Goal: Find specific page/section: Find specific page/section

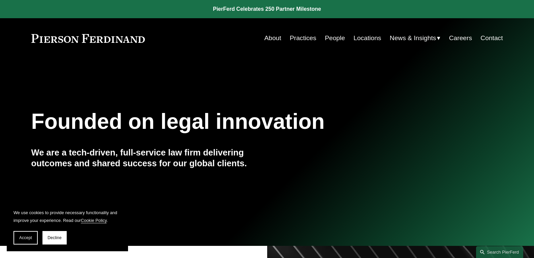
click at [271, 32] on link "About" at bounding box center [272, 38] width 17 height 13
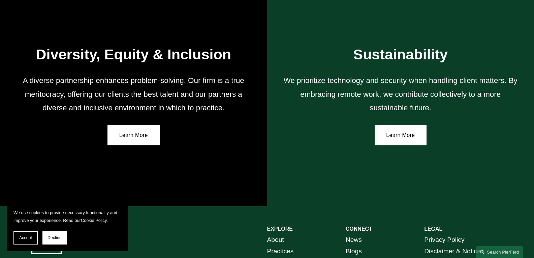
scroll to position [1235, 0]
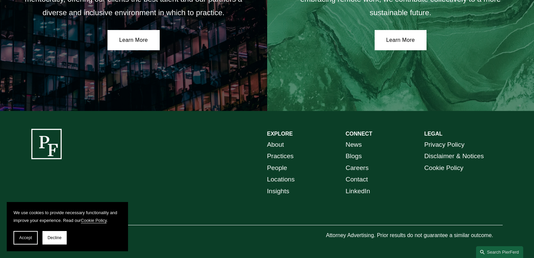
click at [293, 178] on link "Locations" at bounding box center [281, 180] width 28 height 12
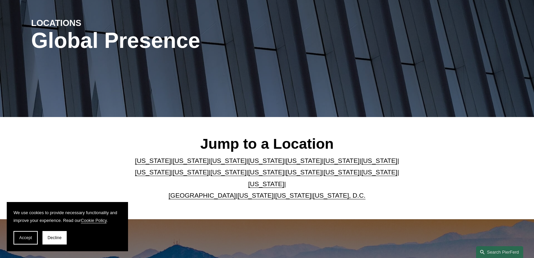
scroll to position [101, 0]
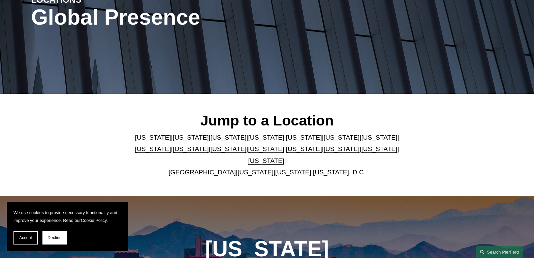
click at [324, 150] on link "Ohio" at bounding box center [342, 148] width 36 height 7
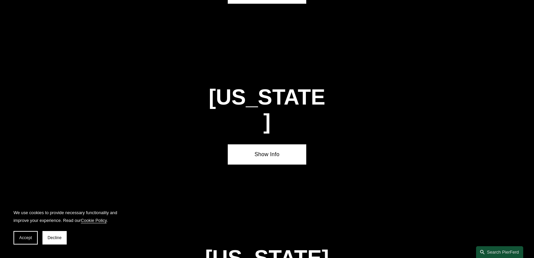
scroll to position [1995, 0]
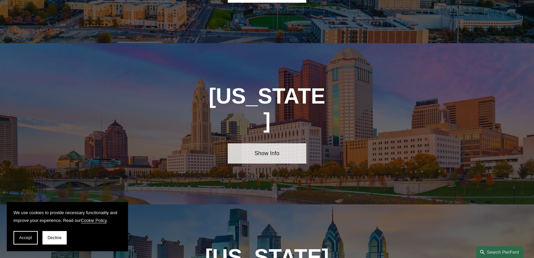
click at [266, 143] on link "Show Info" at bounding box center [267, 153] width 79 height 20
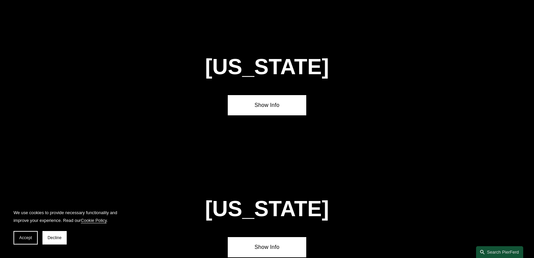
scroll to position [1456, 0]
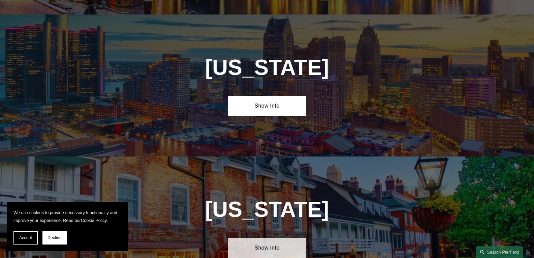
click at [271, 238] on link "Show Info" at bounding box center [267, 248] width 79 height 20
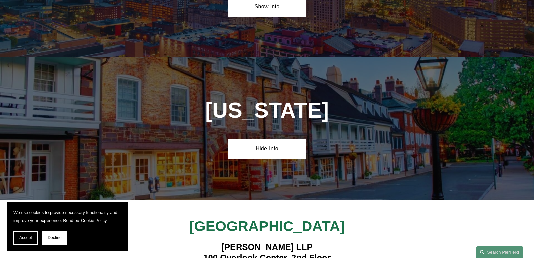
scroll to position [1591, 0]
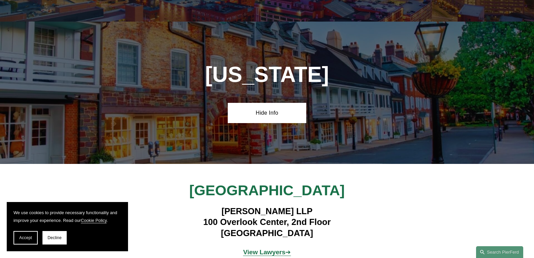
click at [260, 248] on strong "View Lawyers" at bounding box center [264, 251] width 42 height 7
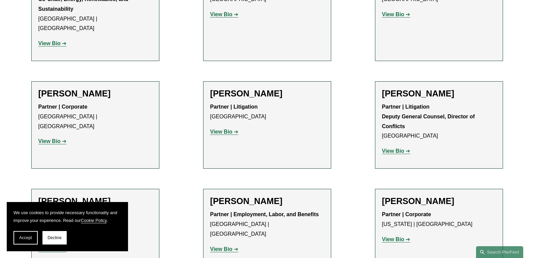
scroll to position [977, 0]
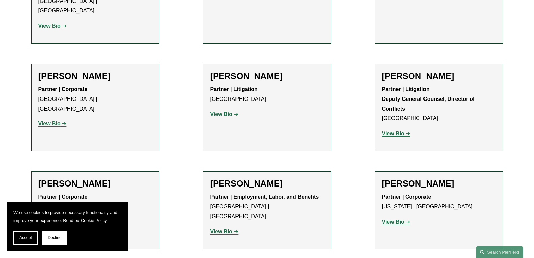
click at [225, 228] on strong "View Bio" at bounding box center [221, 231] width 22 height 6
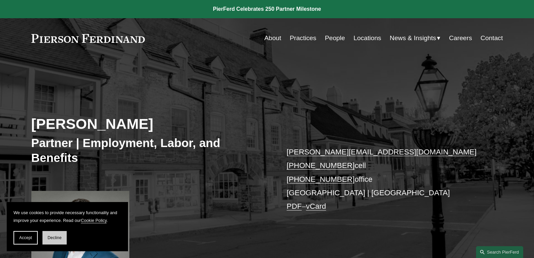
click at [44, 237] on button "Decline" at bounding box center [54, 237] width 24 height 13
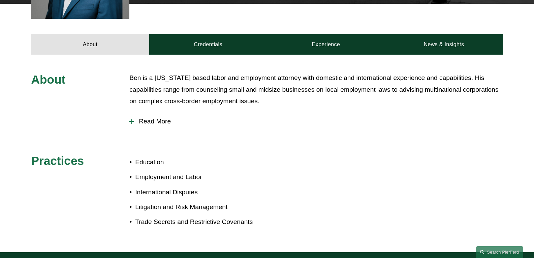
scroll to position [270, 0]
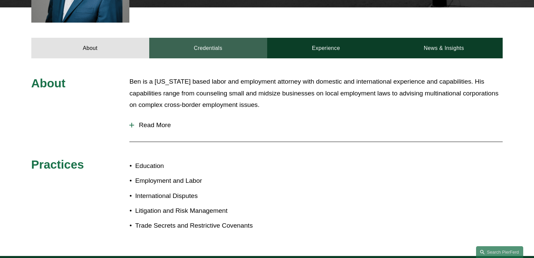
click at [208, 47] on link "Credentials" at bounding box center [208, 48] width 118 height 20
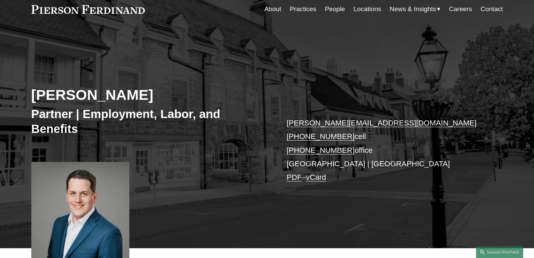
scroll to position [0, 0]
